Goal: Navigation & Orientation: Find specific page/section

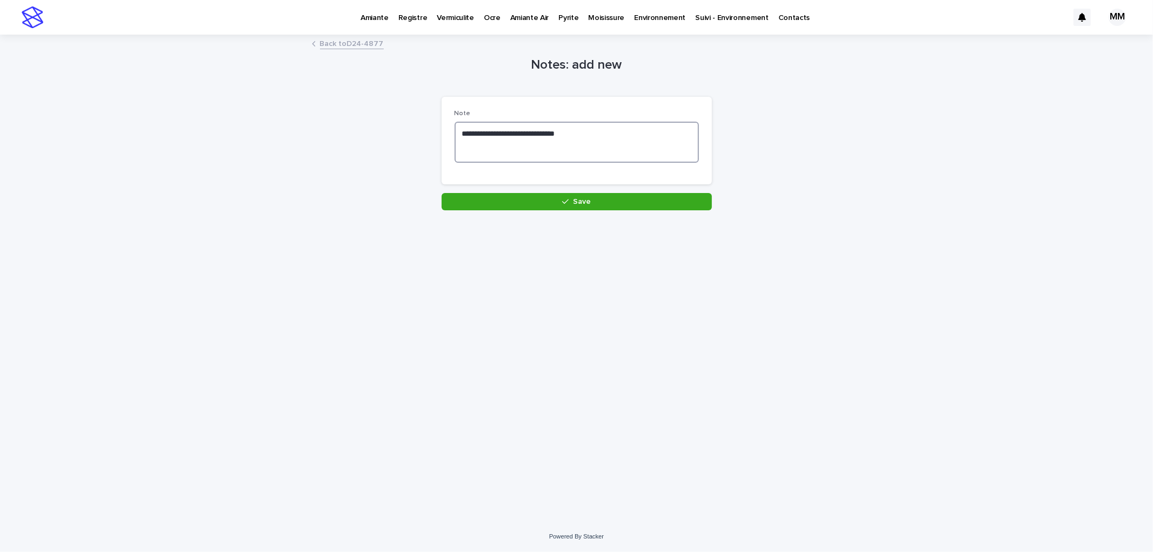
drag, startPoint x: 584, startPoint y: 136, endPoint x: 251, endPoint y: 137, distance: 333.0
click at [253, 138] on div "**********" at bounding box center [576, 278] width 1153 height 485
click at [575, 136] on textarea "**********" at bounding box center [577, 142] width 244 height 41
drag, startPoint x: 578, startPoint y: 132, endPoint x: 447, endPoint y: 130, distance: 131.4
click at [449, 129] on div "**********" at bounding box center [577, 141] width 270 height 88
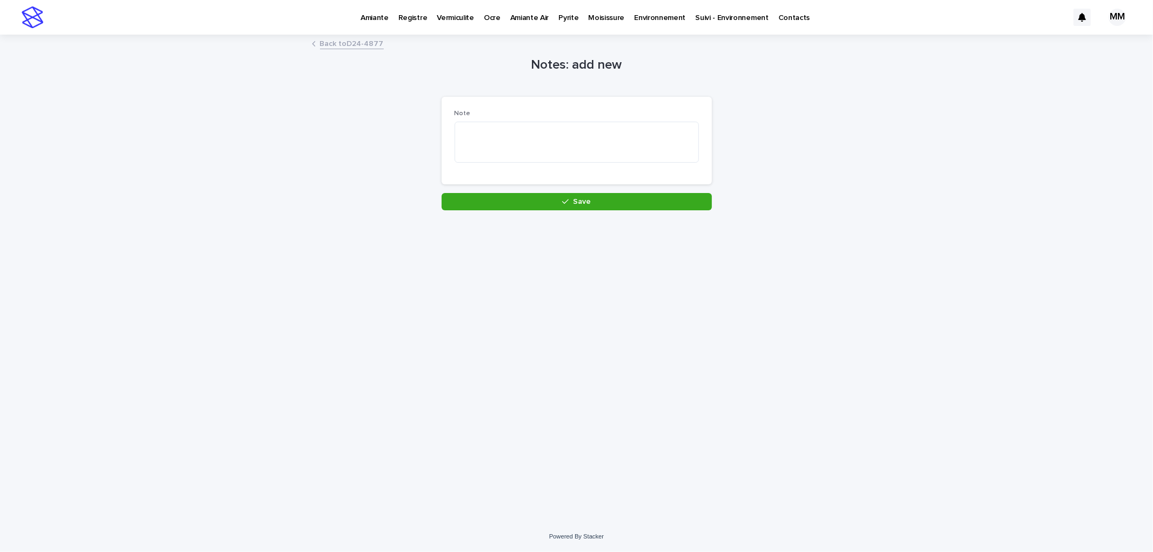
click at [366, 42] on link "Back to D24-4877" at bounding box center [352, 43] width 64 height 12
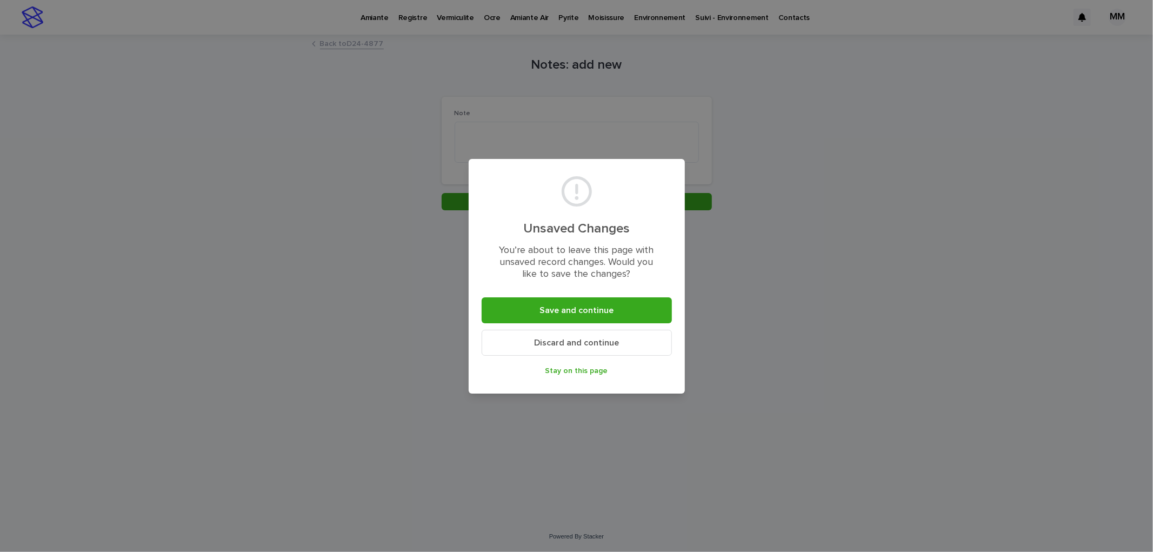
click at [595, 351] on button "Discard and continue" at bounding box center [577, 343] width 190 height 26
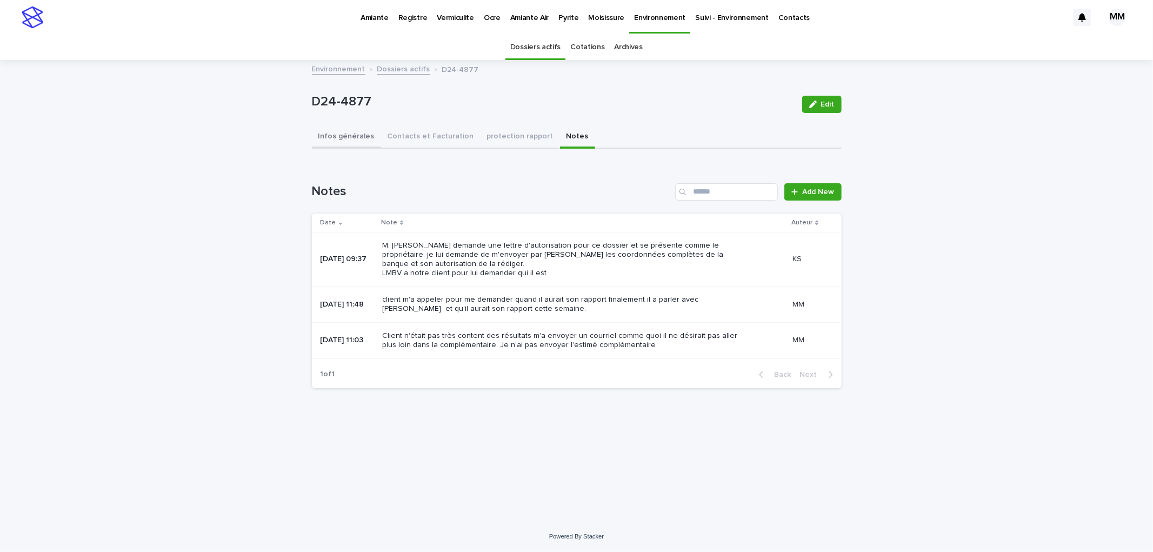
click at [353, 136] on button "Infos générales" at bounding box center [346, 137] width 69 height 23
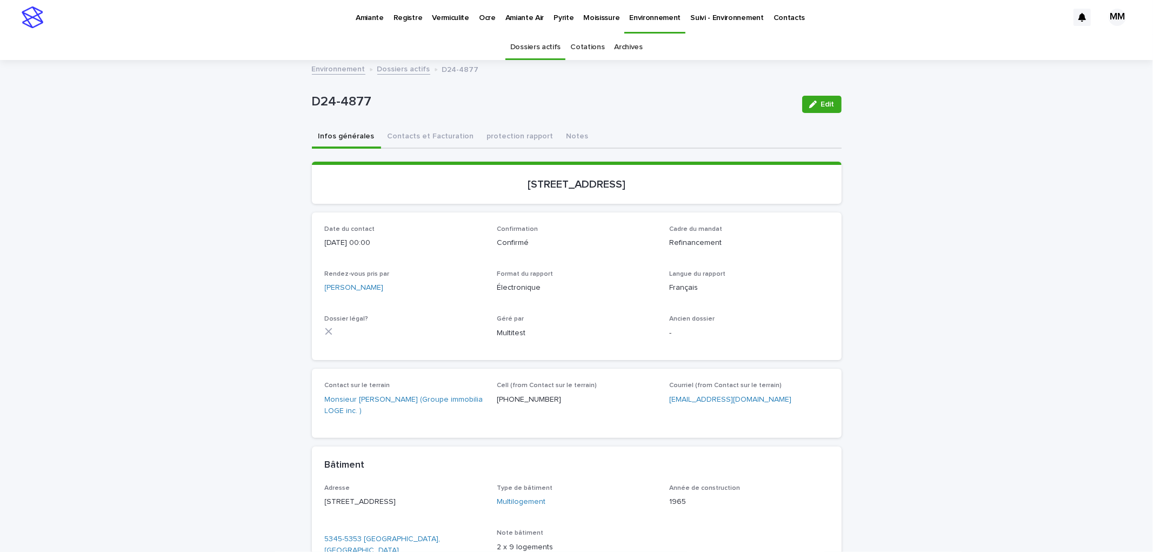
click at [950, 290] on div "Loading... Saving… Loading... Saving… D24-4877 Edit D24-4877 Edit Sorry, there …" at bounding box center [576, 406] width 1153 height 691
click at [337, 71] on link "Environnement" at bounding box center [339, 68] width 54 height 12
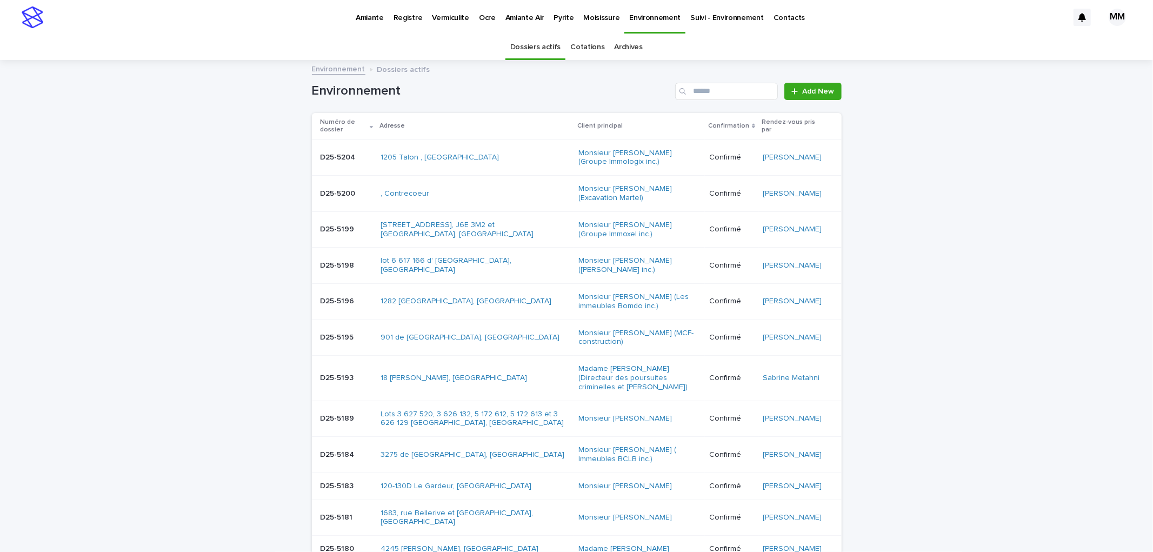
click at [482, 146] on td "1205 Talon , [GEOGRAPHIC_DATA]" at bounding box center [475, 157] width 198 height 36
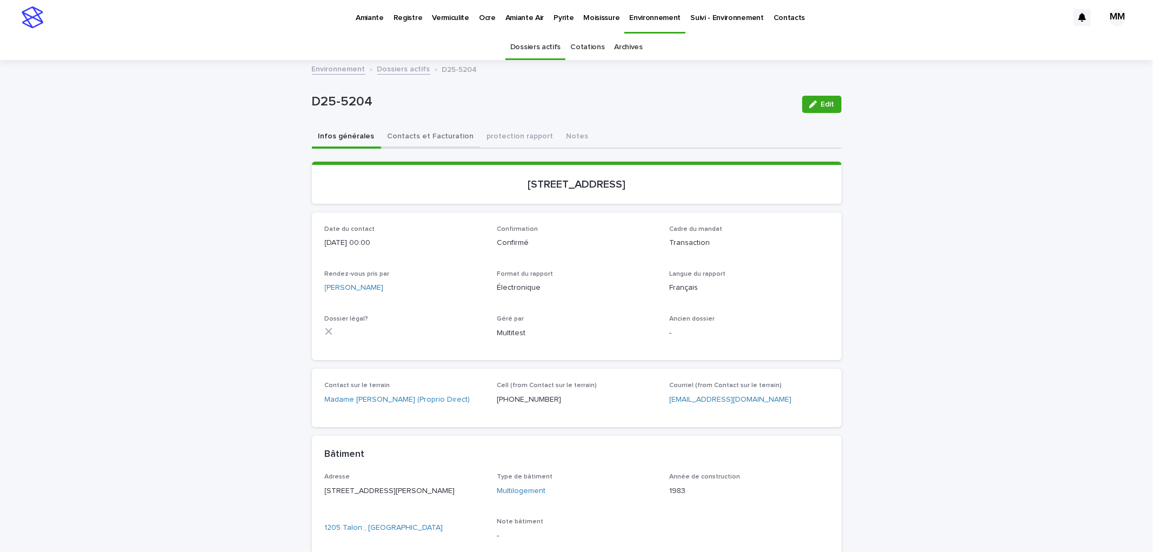
click at [433, 128] on button "Contacts et Facturation" at bounding box center [430, 137] width 99 height 23
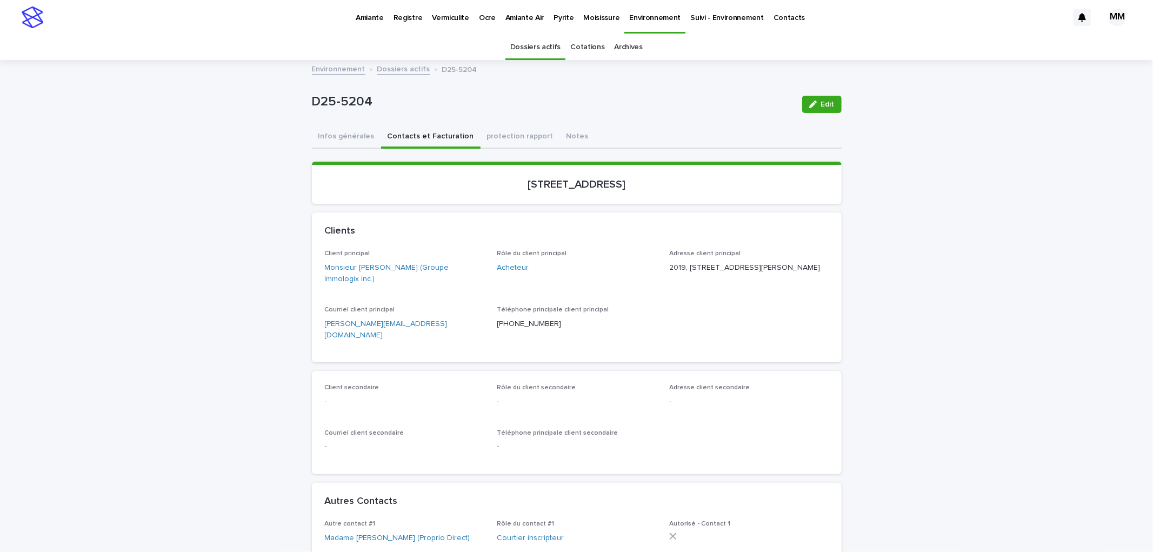
click at [330, 63] on link "Environnement" at bounding box center [339, 68] width 54 height 12
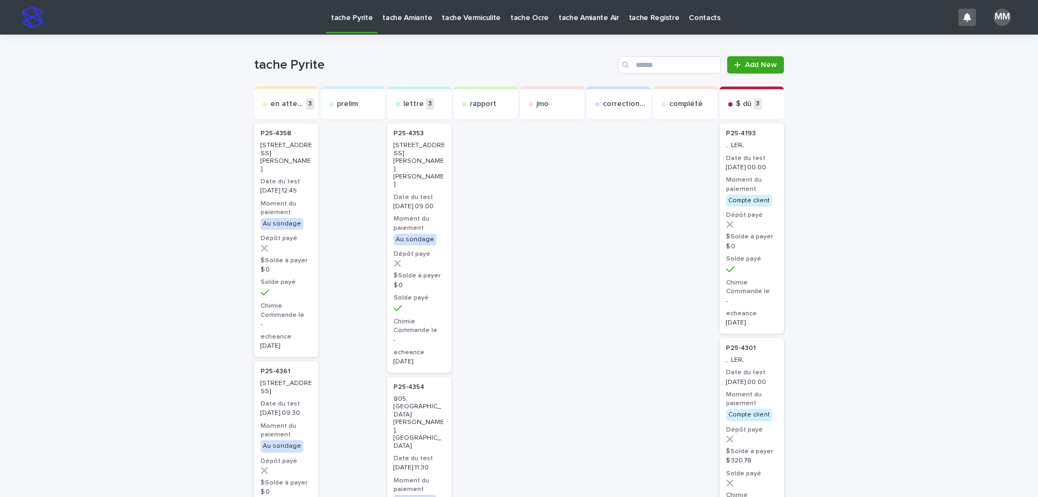
click at [391, 9] on p "tache Amiante" at bounding box center [407, 11] width 50 height 23
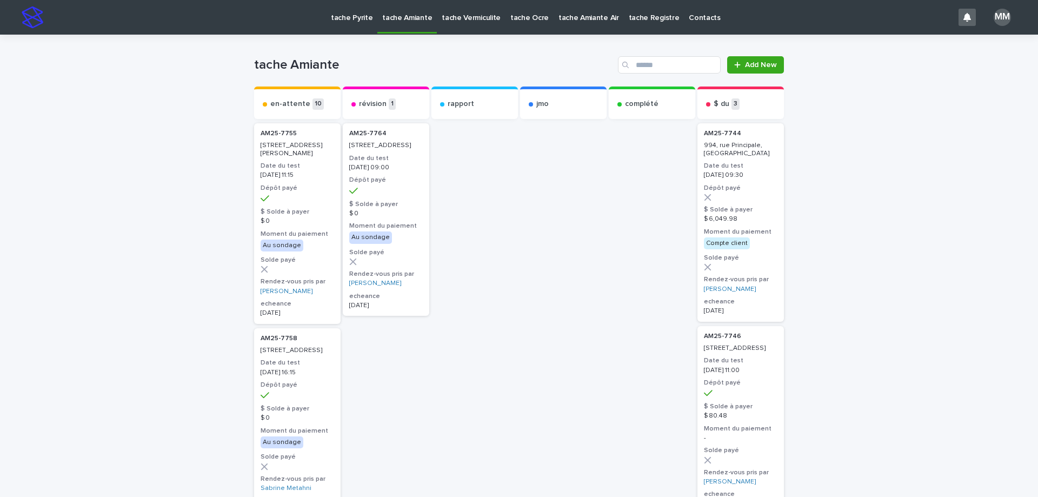
click at [451, 29] on link "tache Vermiculite" at bounding box center [471, 17] width 69 height 34
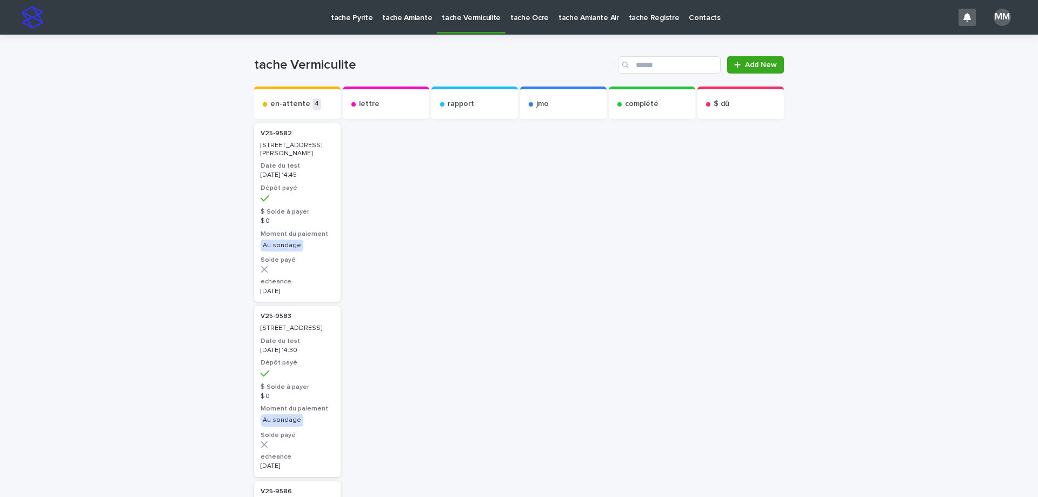
click at [390, 18] on p "tache Amiante" at bounding box center [407, 11] width 50 height 23
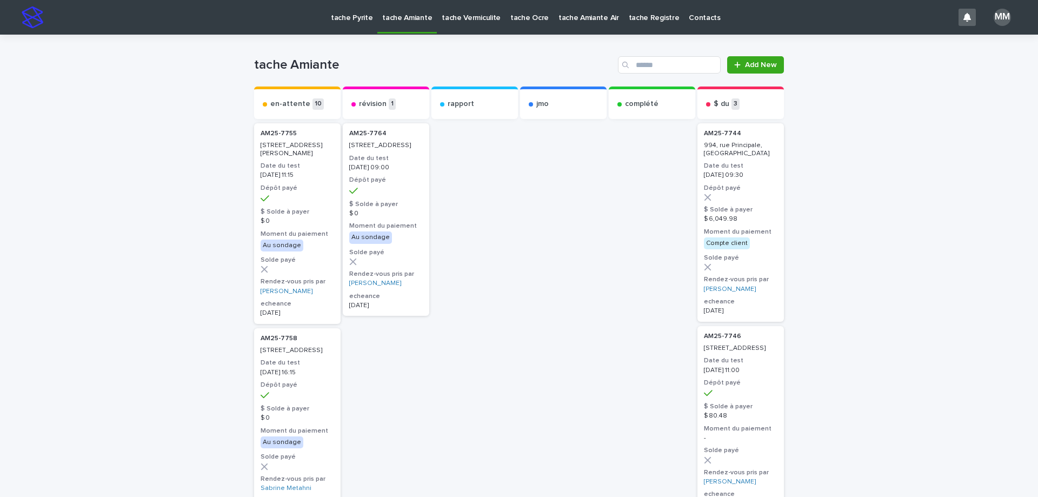
click at [456, 17] on p "tache Vermiculite" at bounding box center [471, 11] width 59 height 23
